Goal: Transaction & Acquisition: Purchase product/service

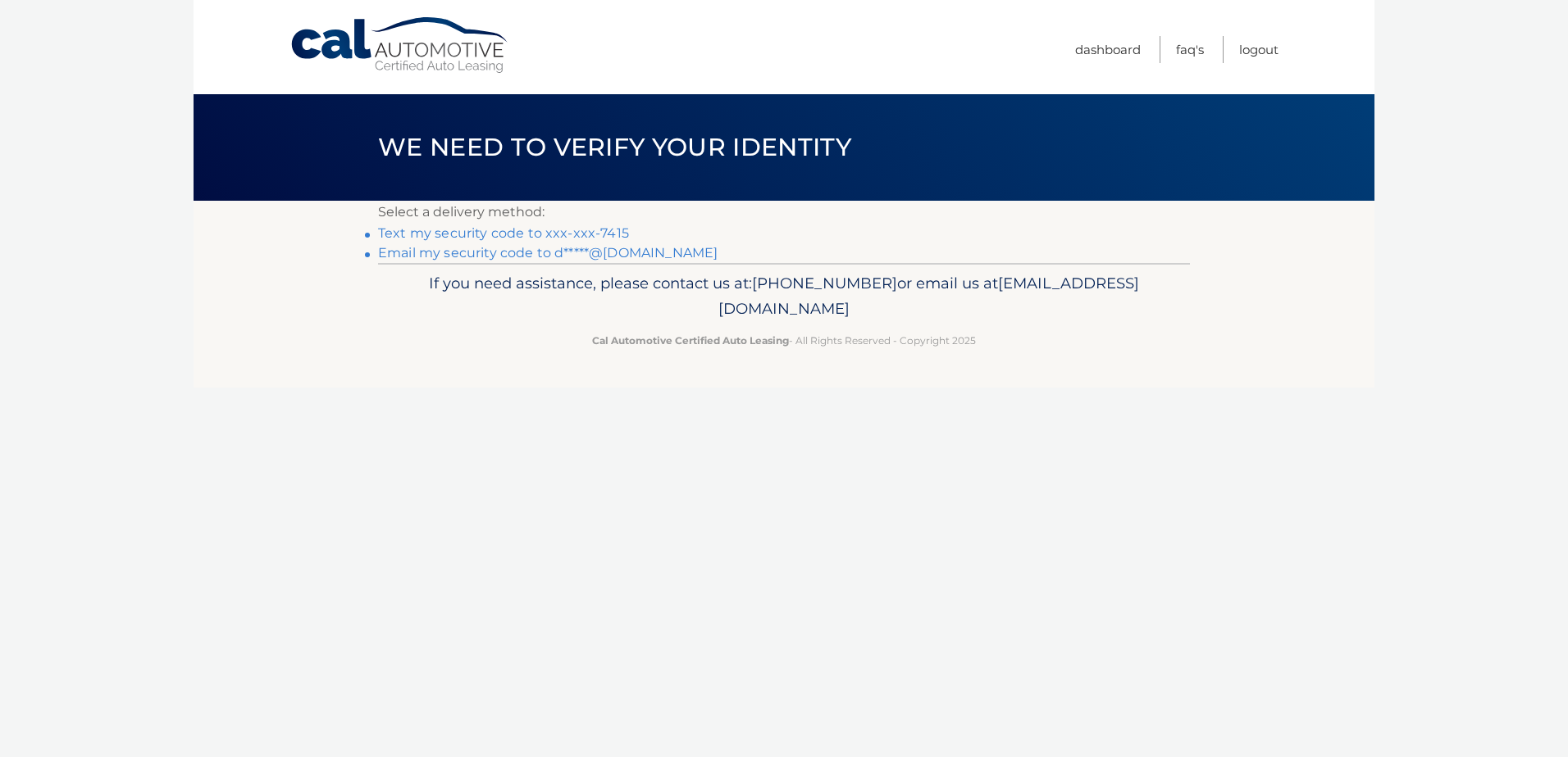
click at [490, 232] on link "Text my security code to xxx-xxx-7415" at bounding box center [504, 233] width 251 height 15
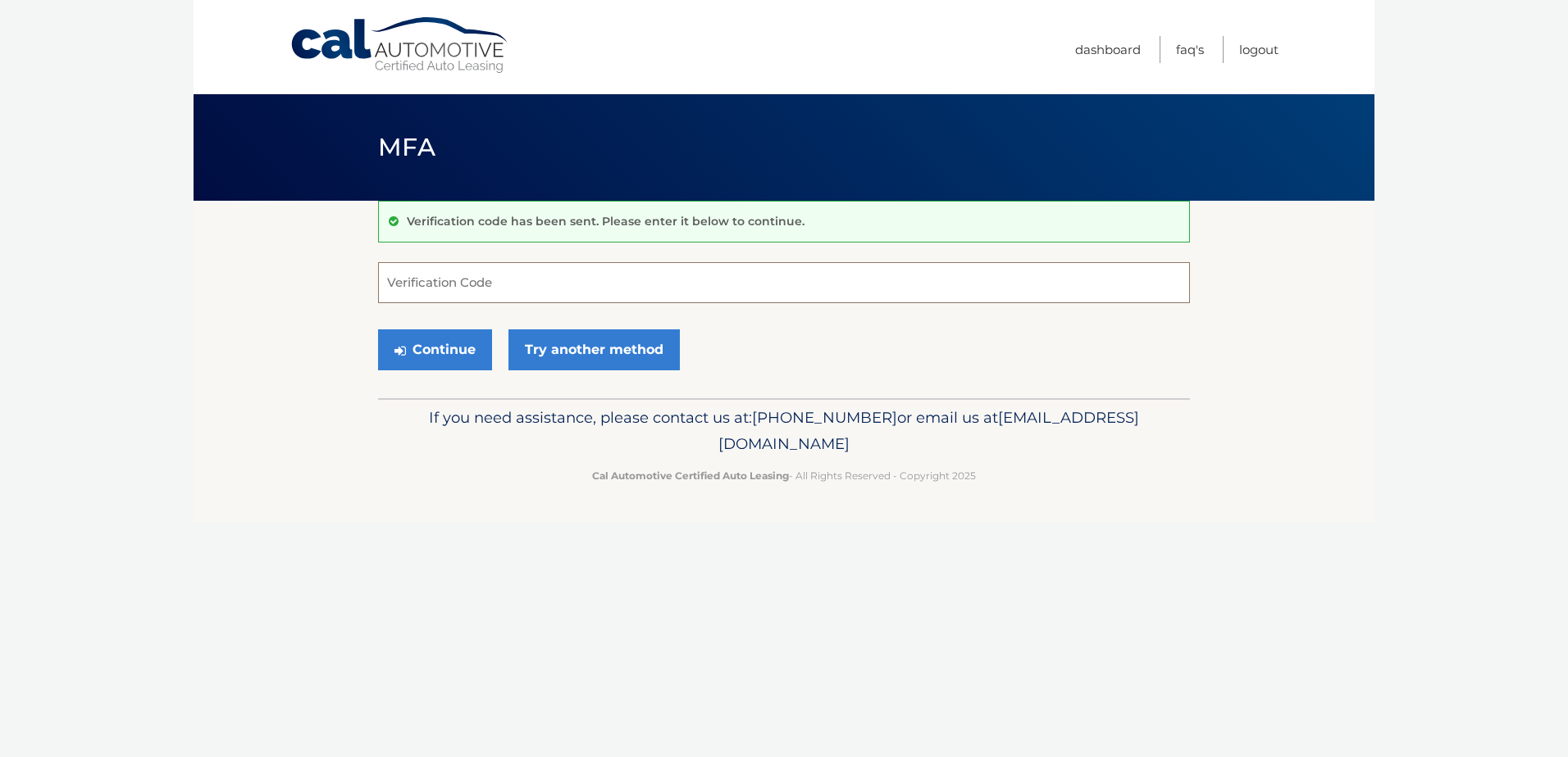
click at [521, 285] on input "Verification Code" at bounding box center [784, 283] width 812 height 41
type input "289928"
click at [451, 340] on button "Continue" at bounding box center [435, 350] width 114 height 41
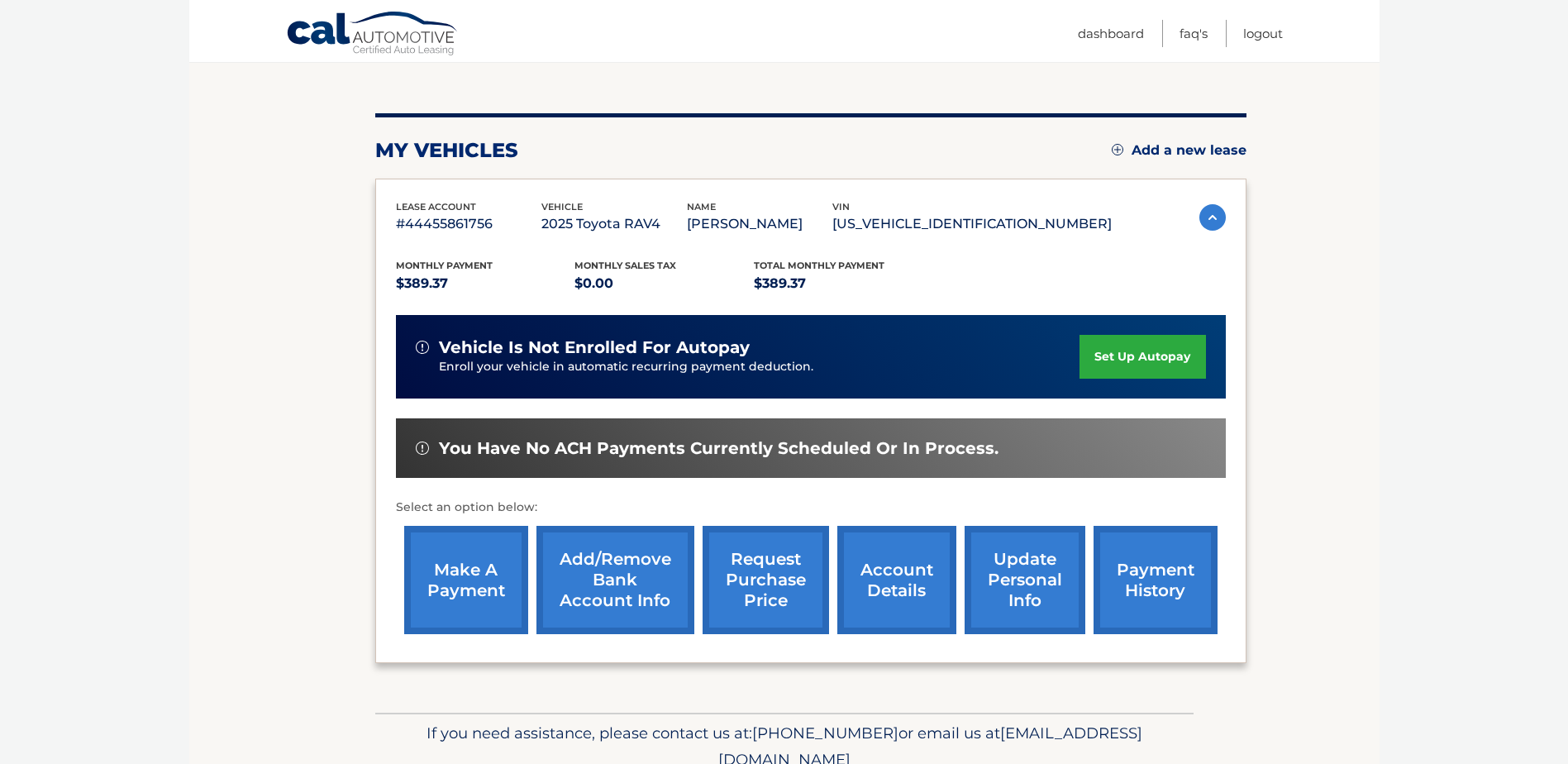
scroll to position [164, 0]
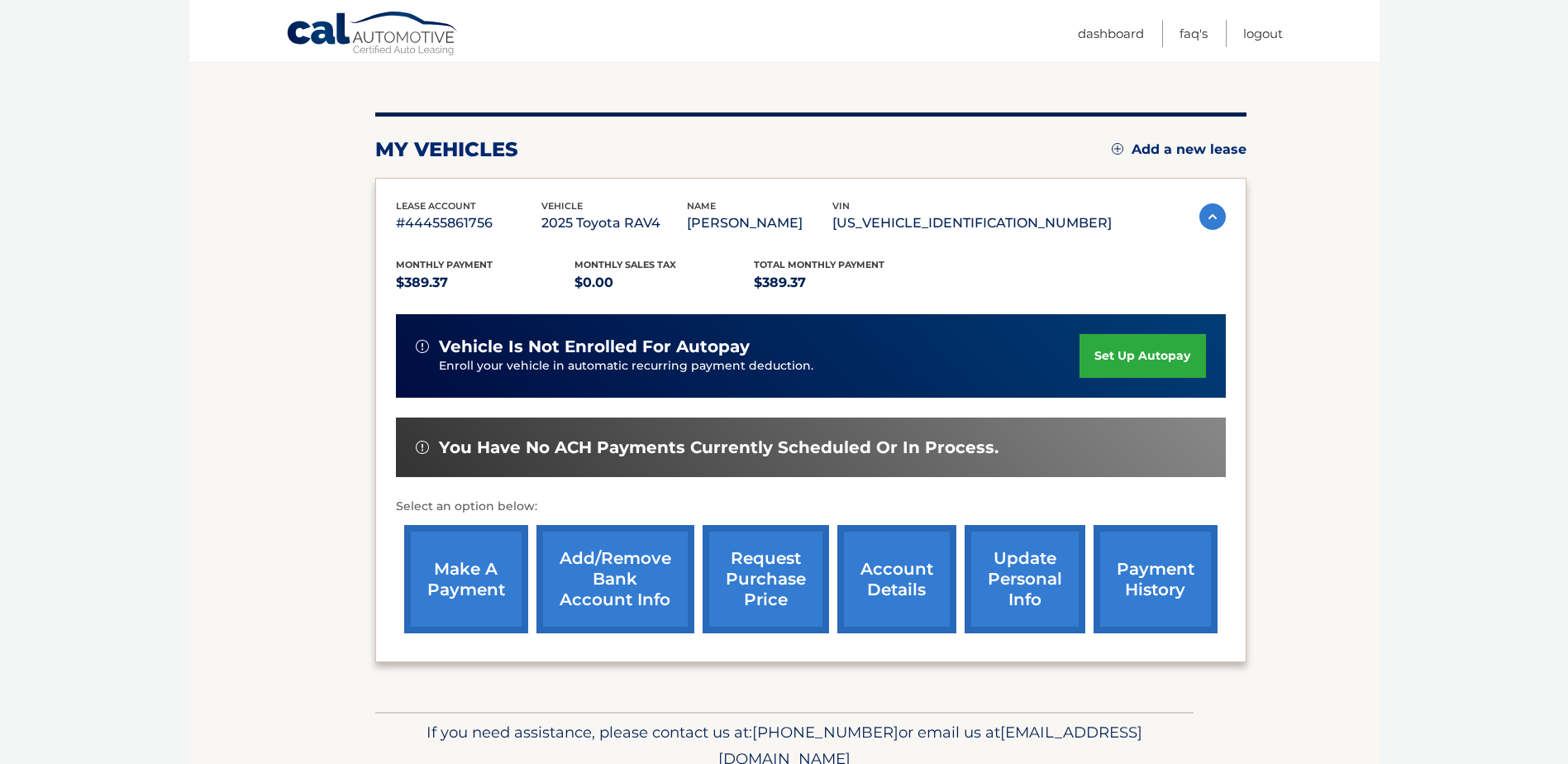
click at [490, 578] on link "make a payment" at bounding box center [466, 579] width 124 height 108
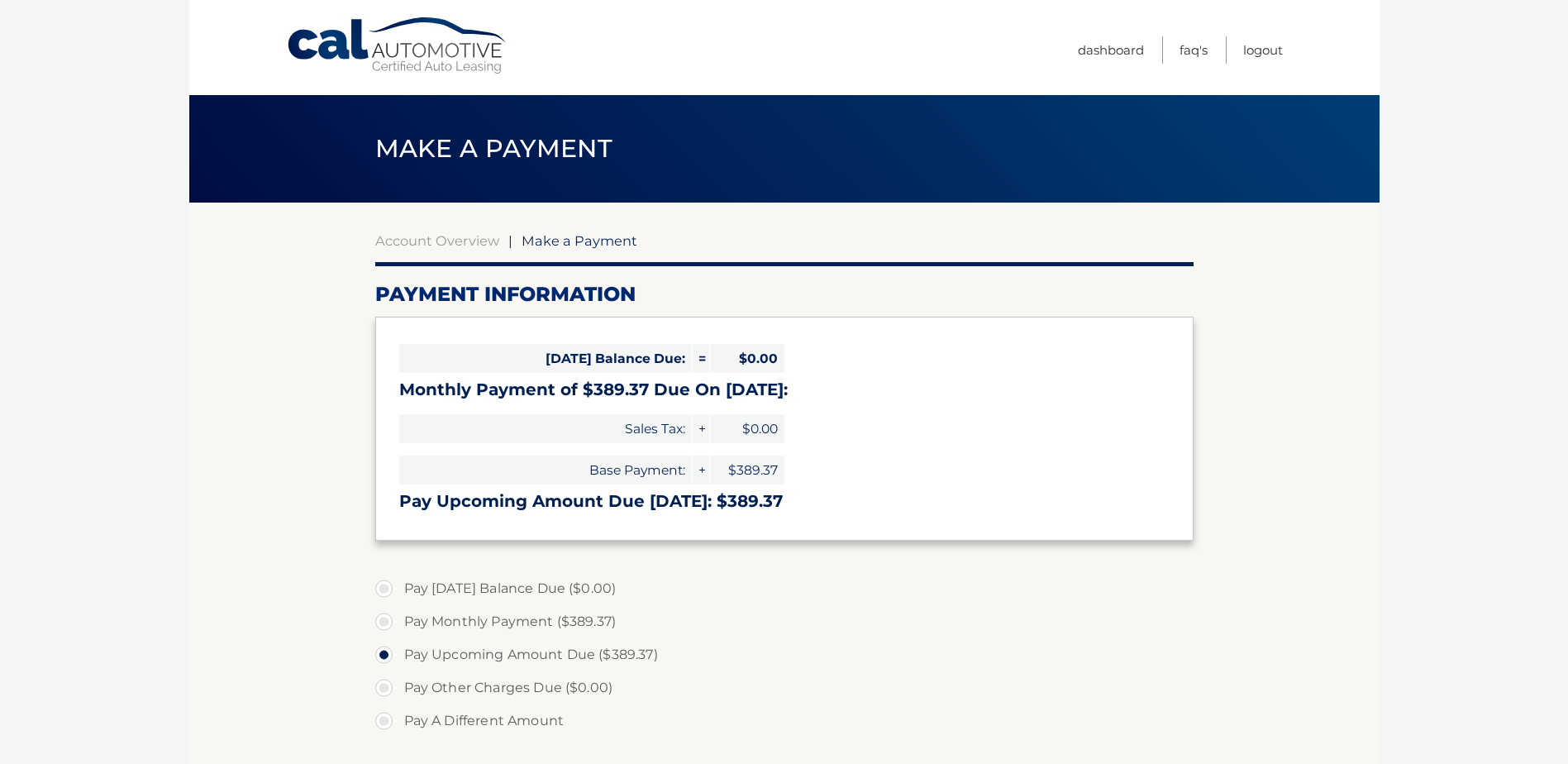
select select "OWUwNmExYTItNzc3Yi00YmUwLTk4ZDktZGY0NDA2Zjc2MWYy"
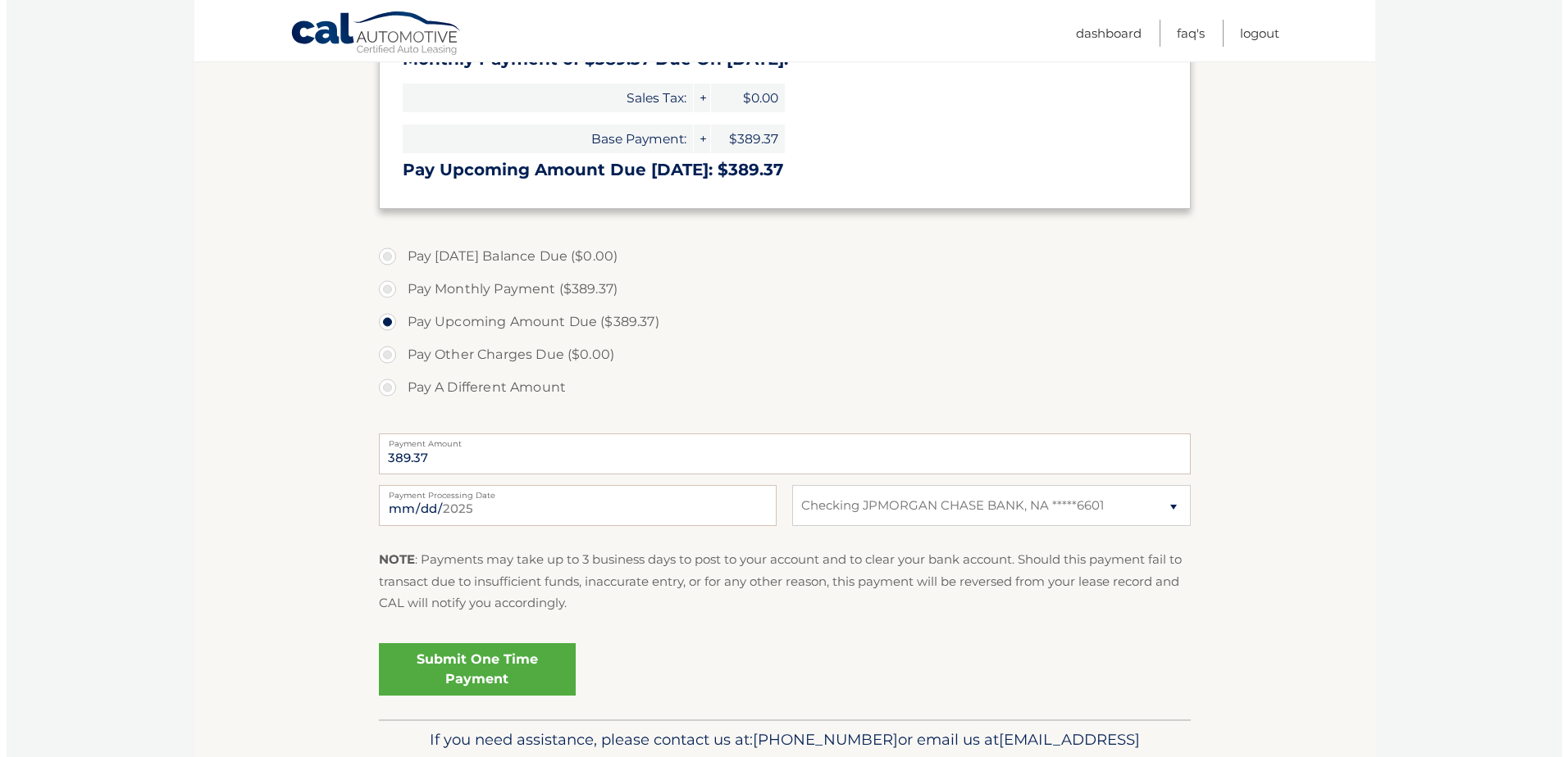
scroll to position [328, 0]
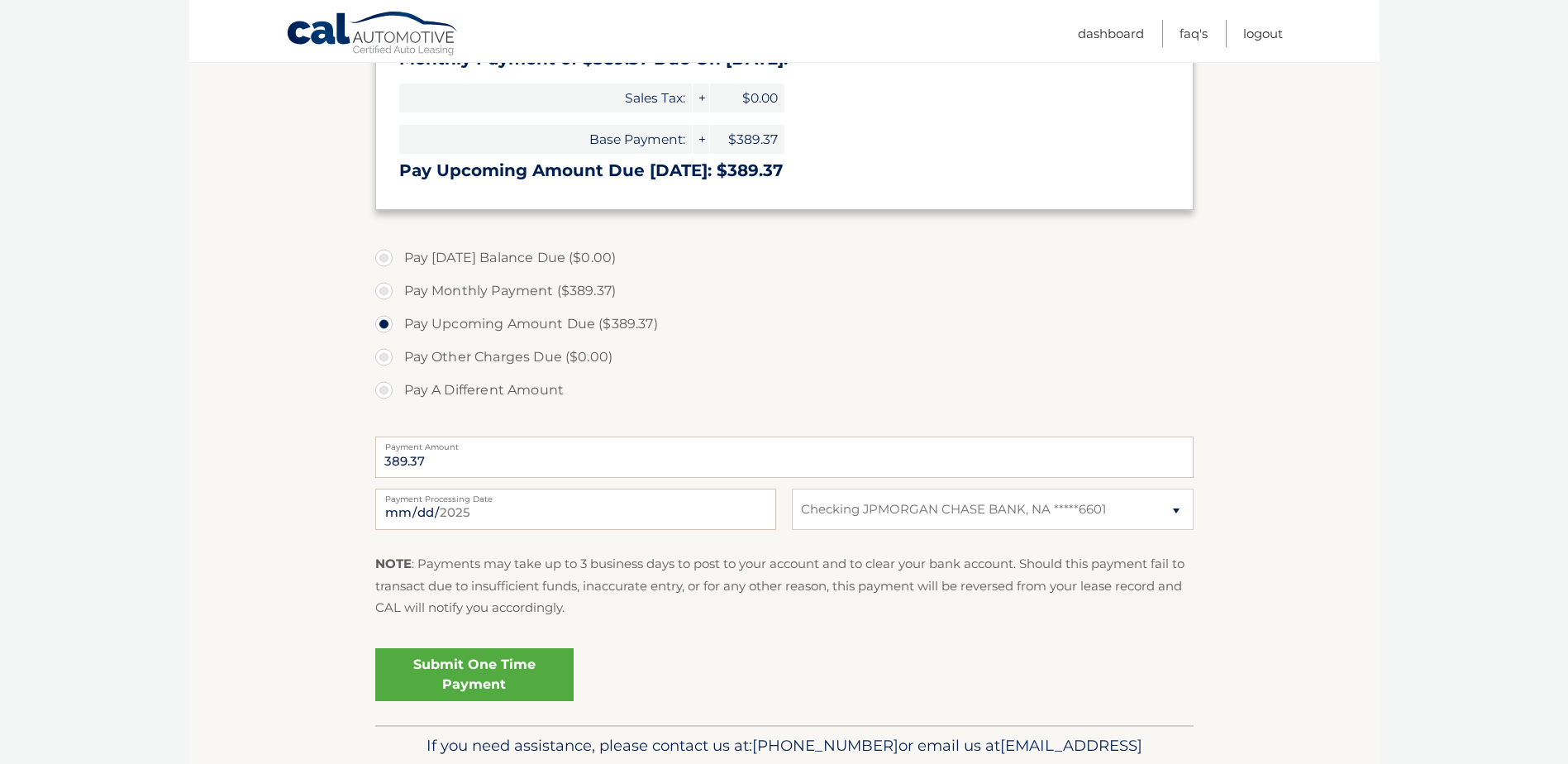
click at [515, 667] on link "Submit One Time Payment" at bounding box center [475, 674] width 198 height 53
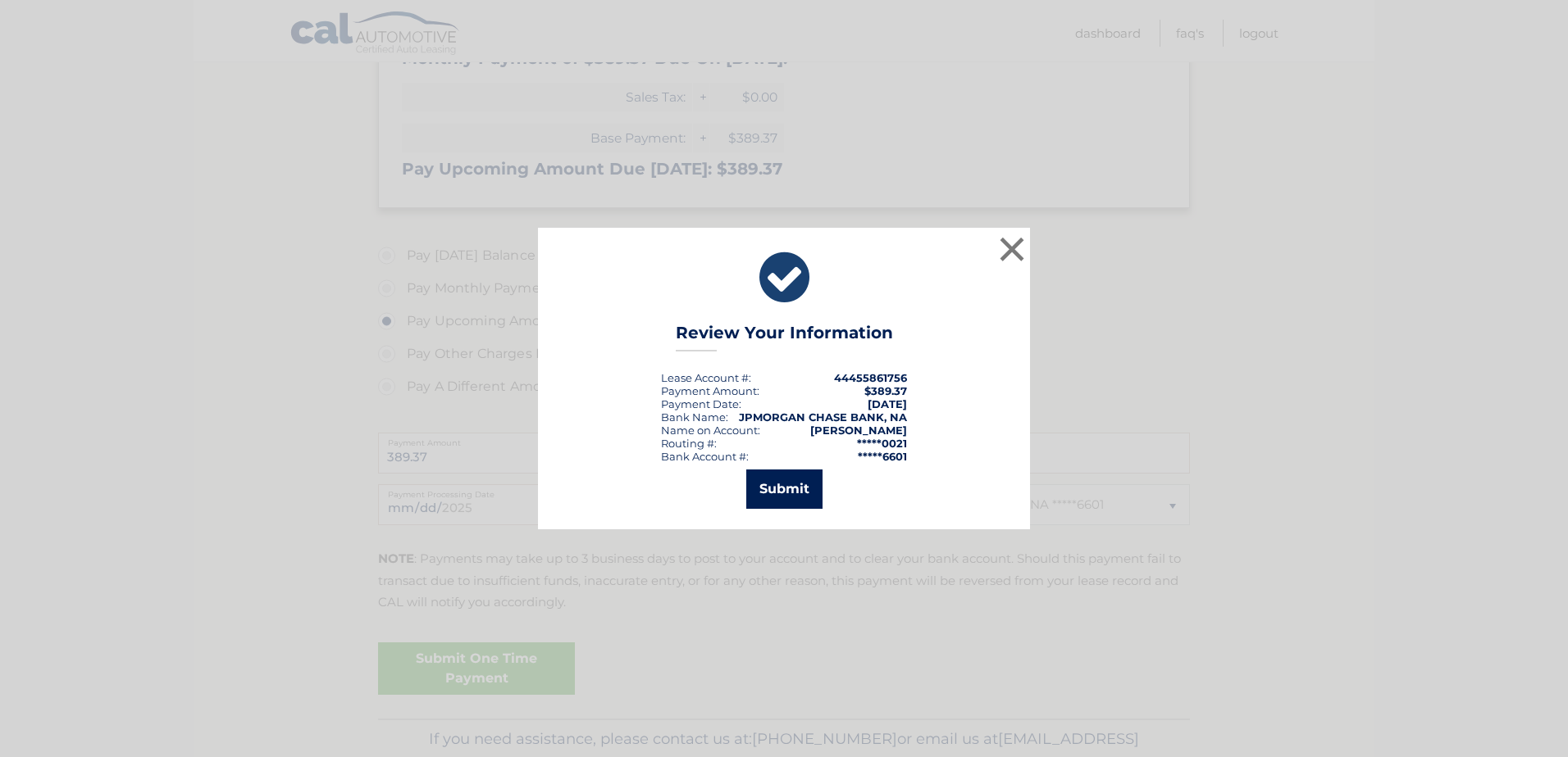
click at [789, 491] on button "Submit" at bounding box center [784, 489] width 76 height 40
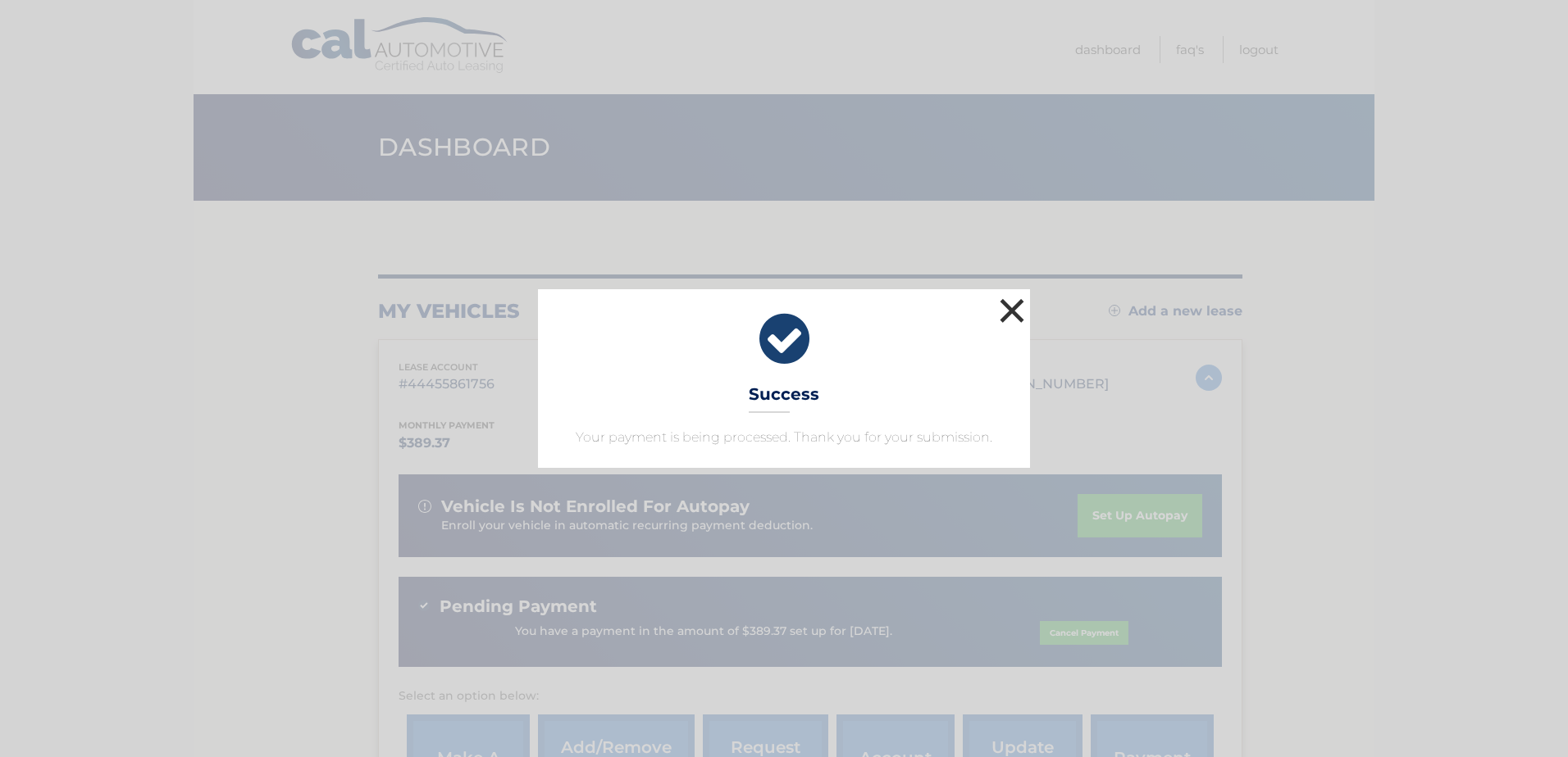
click at [1009, 303] on button "×" at bounding box center [1012, 311] width 33 height 33
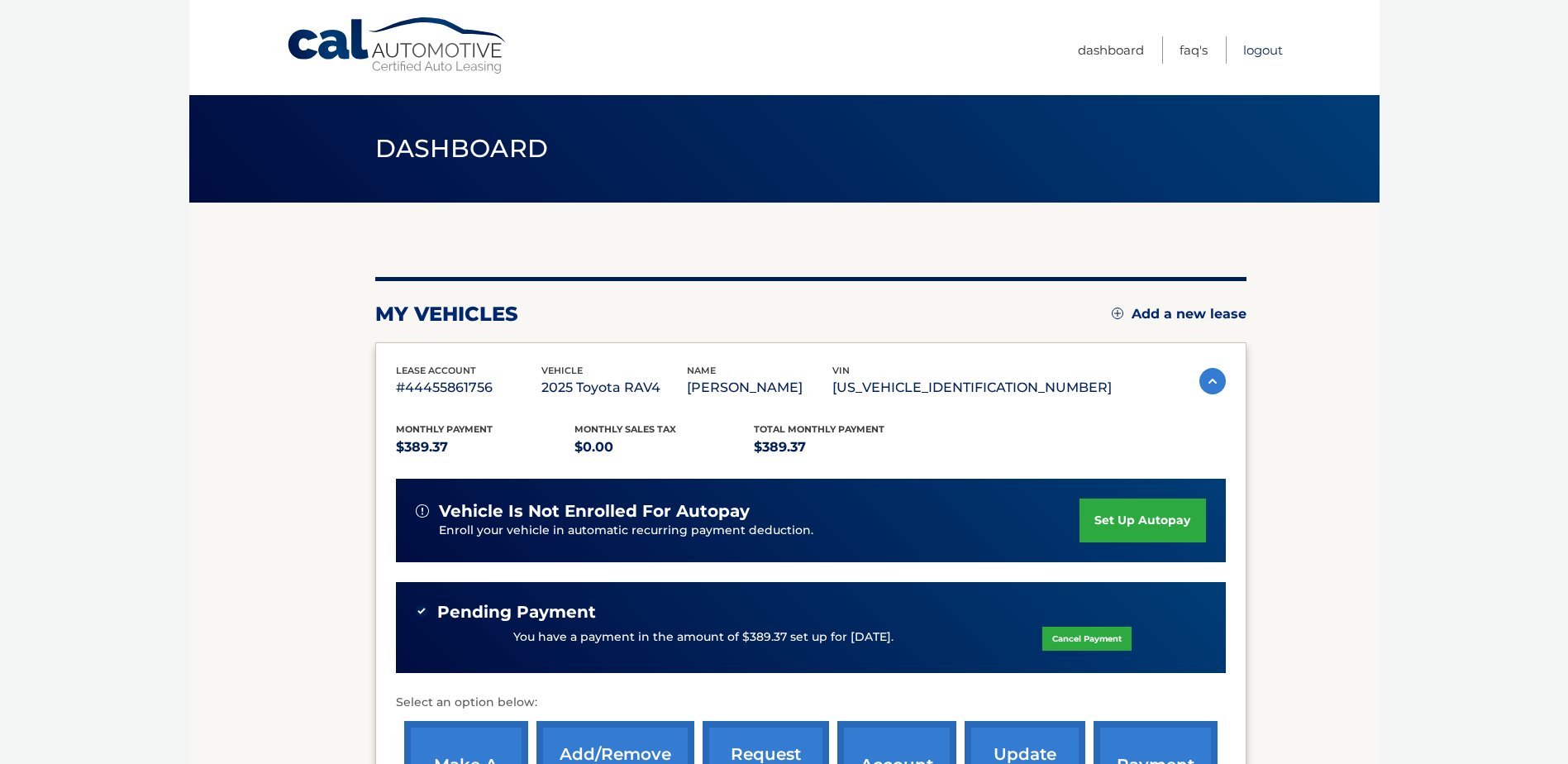
click at [1265, 52] on link "Logout" at bounding box center [1263, 50] width 40 height 27
